Goal: Task Accomplishment & Management: Manage account settings

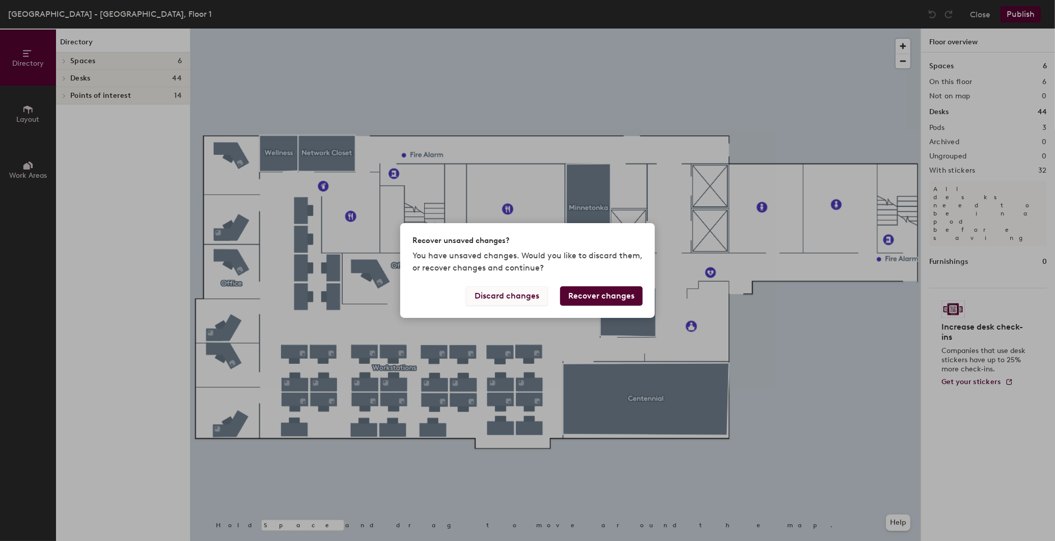
click at [517, 296] on button "Discard changes" at bounding box center [507, 295] width 82 height 19
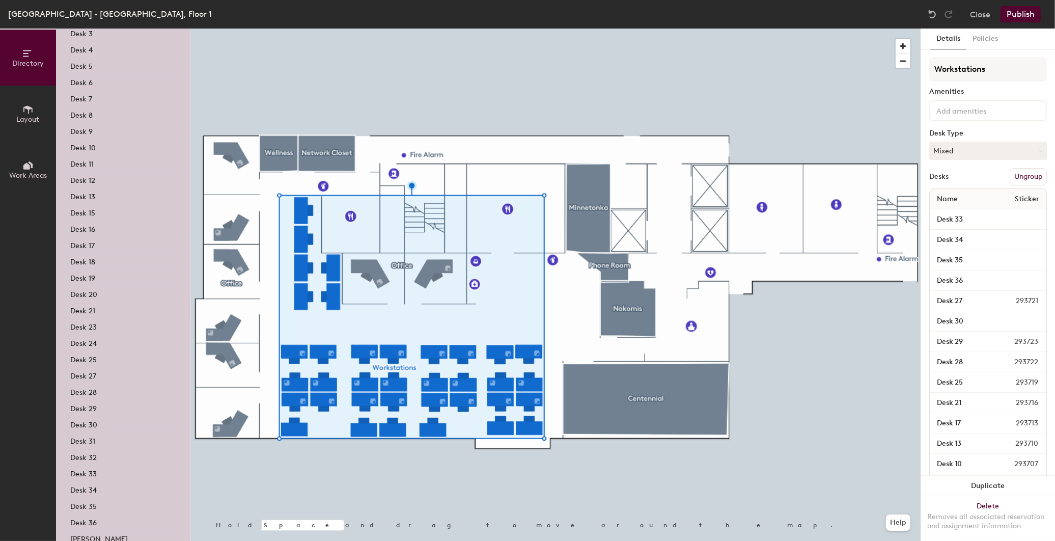
scroll to position [170, 0]
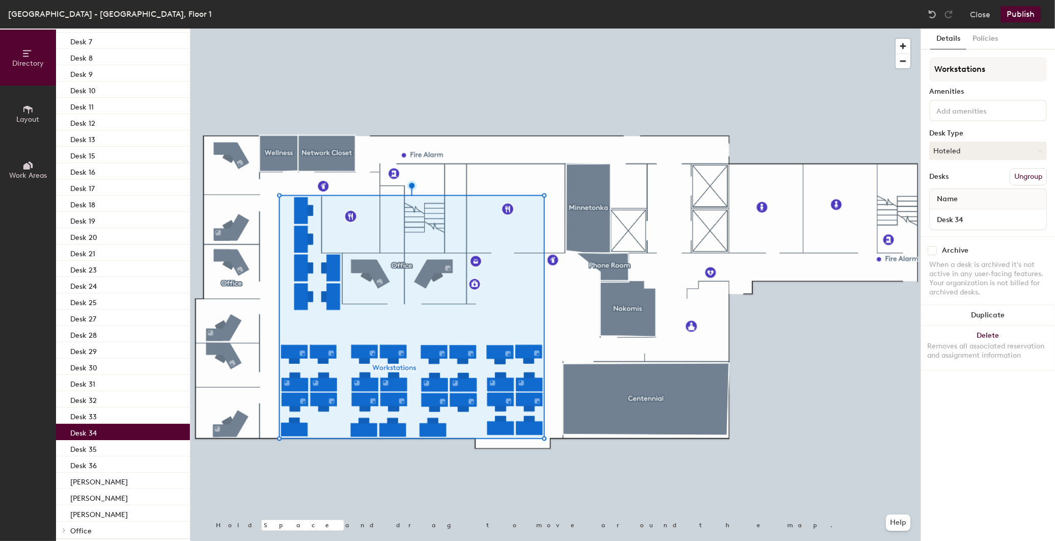
click at [86, 430] on p "Desk 34" at bounding box center [83, 432] width 26 height 12
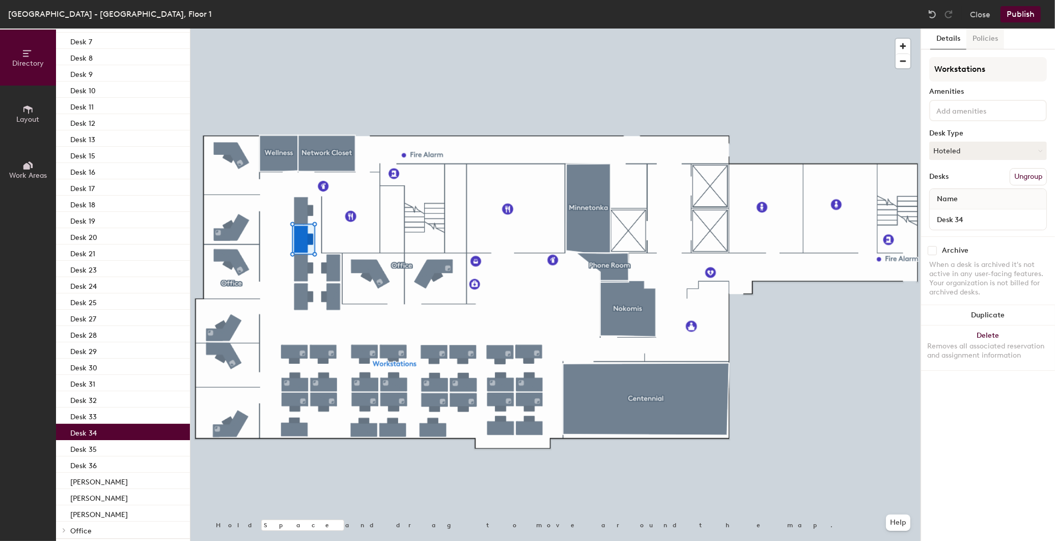
click at [984, 37] on button "Policies" at bounding box center [985, 39] width 38 height 21
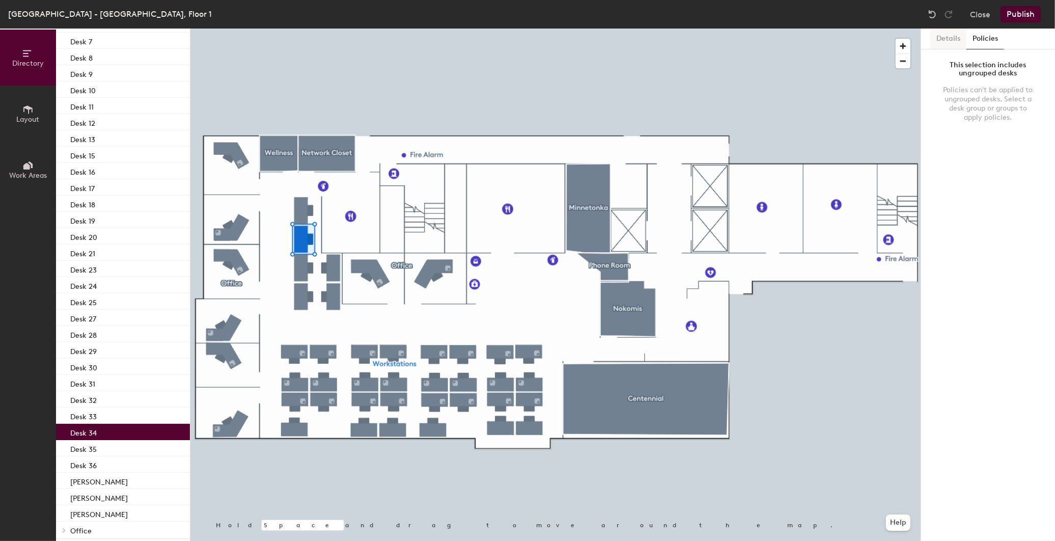
click at [955, 41] on button "Details" at bounding box center [948, 39] width 36 height 21
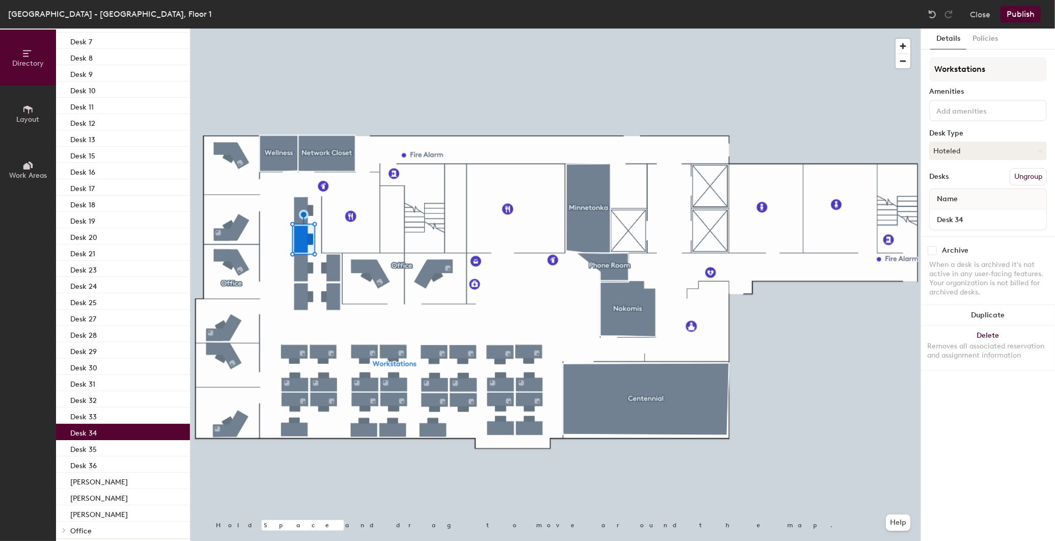
click at [746, 29] on div at bounding box center [555, 29] width 730 height 0
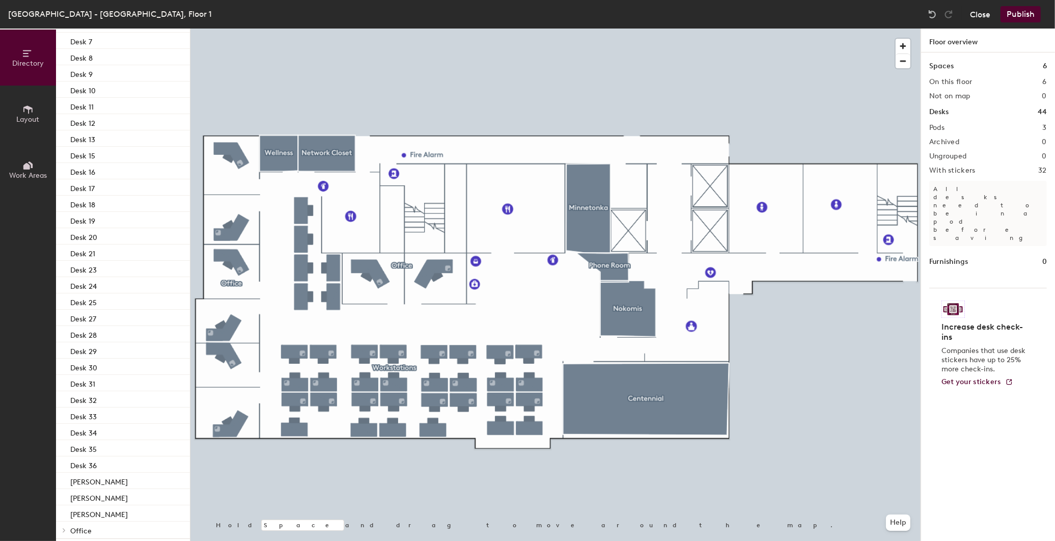
click at [978, 14] on button "Close" at bounding box center [980, 14] width 20 height 16
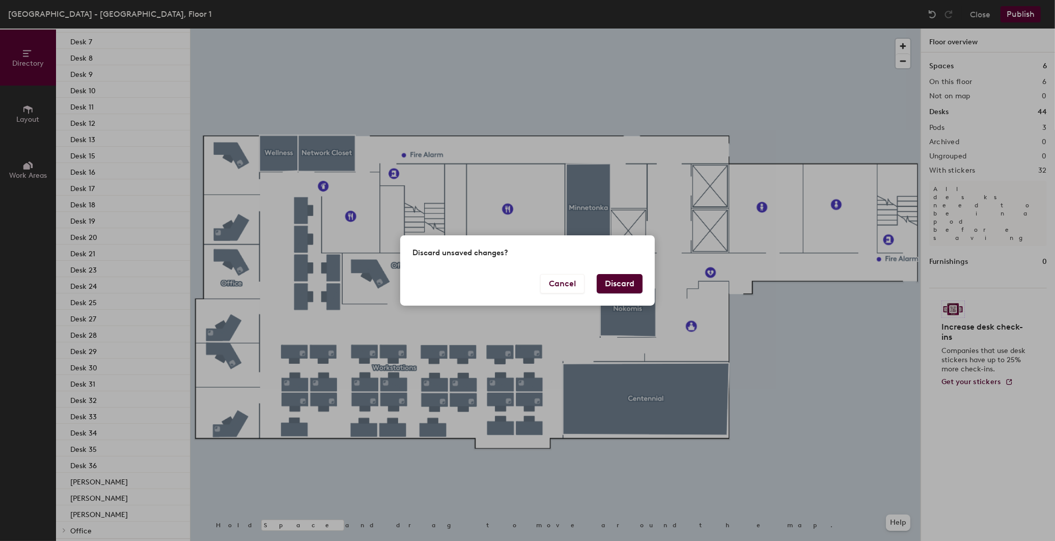
click at [619, 285] on button "Discard" at bounding box center [620, 283] width 46 height 19
